Goal: Task Accomplishment & Management: Complete application form

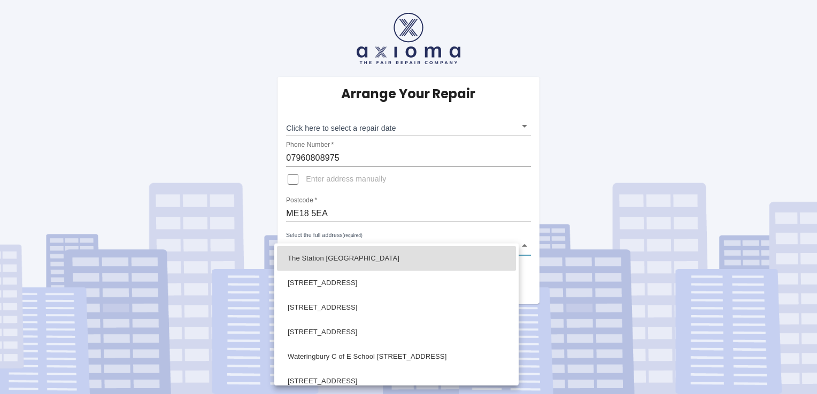
click at [524, 244] on body "Arrange Your Repair Click here to select a repair date ​ Phone Number   * 07960…" at bounding box center [408, 197] width 817 height 394
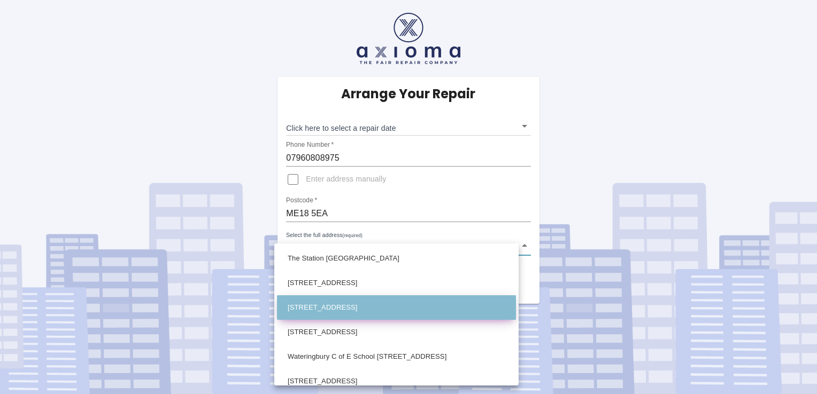
click at [502, 303] on li "[STREET_ADDRESS]" at bounding box center [396, 308] width 239 height 25
type input "[STREET_ADDRESS]"
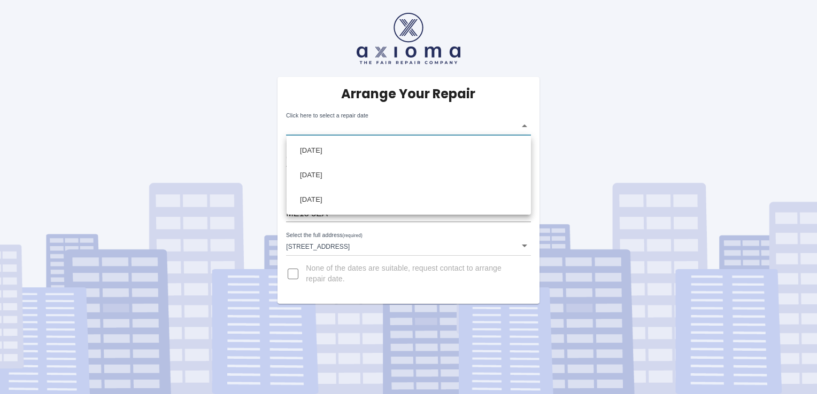
click at [525, 127] on body "Arrange Your Repair Click here to select a repair date ​ Phone Number   * 07960…" at bounding box center [408, 197] width 817 height 394
click at [524, 125] on div at bounding box center [408, 197] width 817 height 394
click at [524, 125] on body "Arrange Your Repair Click here to select a repair date ​ Phone Number   * 07960…" at bounding box center [408, 197] width 817 height 394
click at [290, 274] on div at bounding box center [408, 197] width 817 height 394
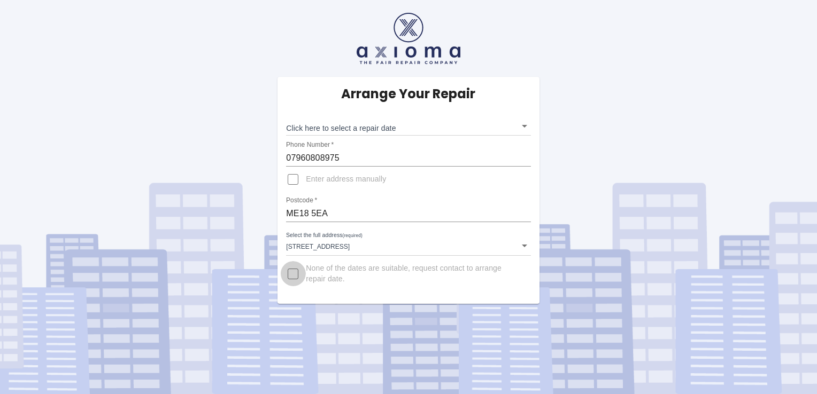
click at [291, 270] on input "None of the dates are suitable, request contact to arrange repair date." at bounding box center [293, 274] width 26 height 26
checkbox input "true"
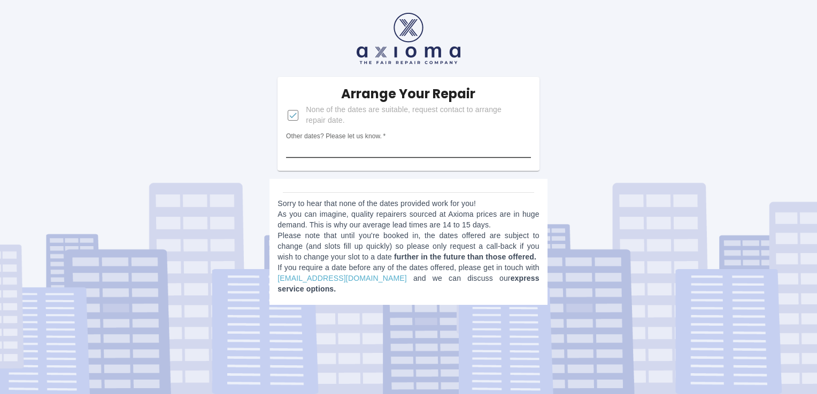
click at [425, 150] on input "Other dates? Please let us know.   *" at bounding box center [408, 149] width 244 height 17
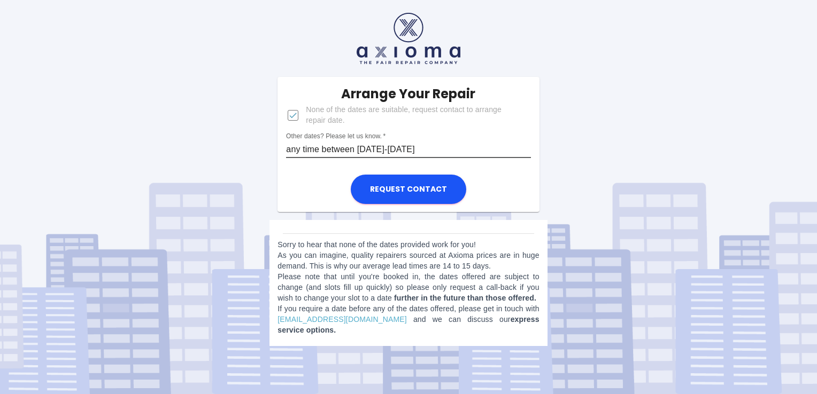
click at [319, 151] on input "any time between [DATE]-[DATE]" at bounding box center [408, 149] width 244 height 17
click at [407, 146] on input "any time/date between [DATE]-[DATE]" at bounding box center [408, 149] width 244 height 17
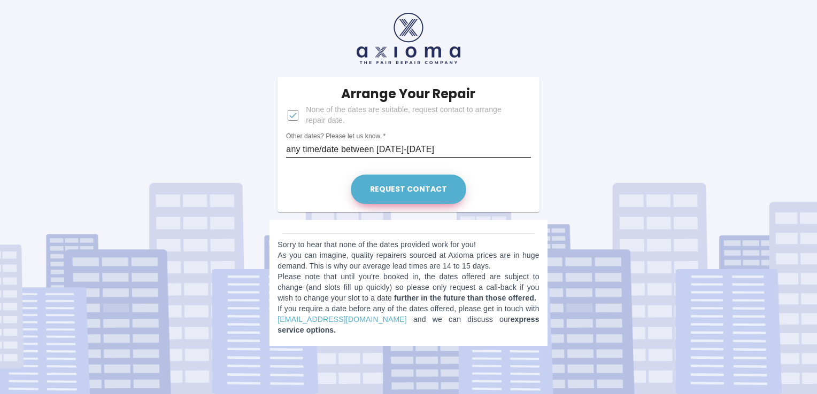
type input "any time/date between [DATE]-[DATE]"
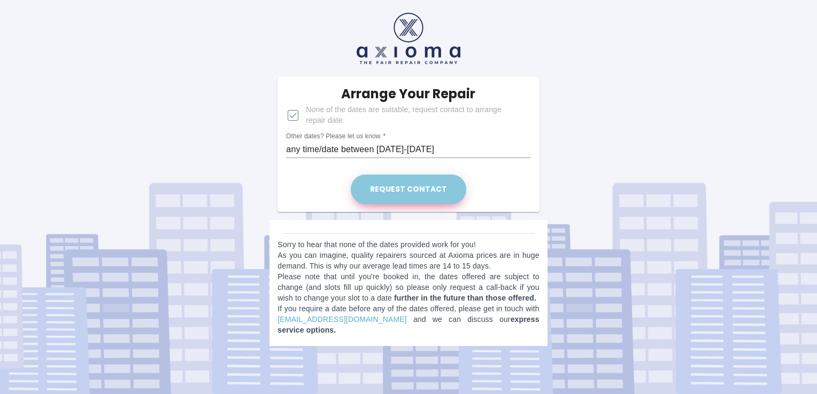
click at [427, 189] on button "Request contact" at bounding box center [408, 189] width 115 height 29
